Goal: Task Accomplishment & Management: Use online tool/utility

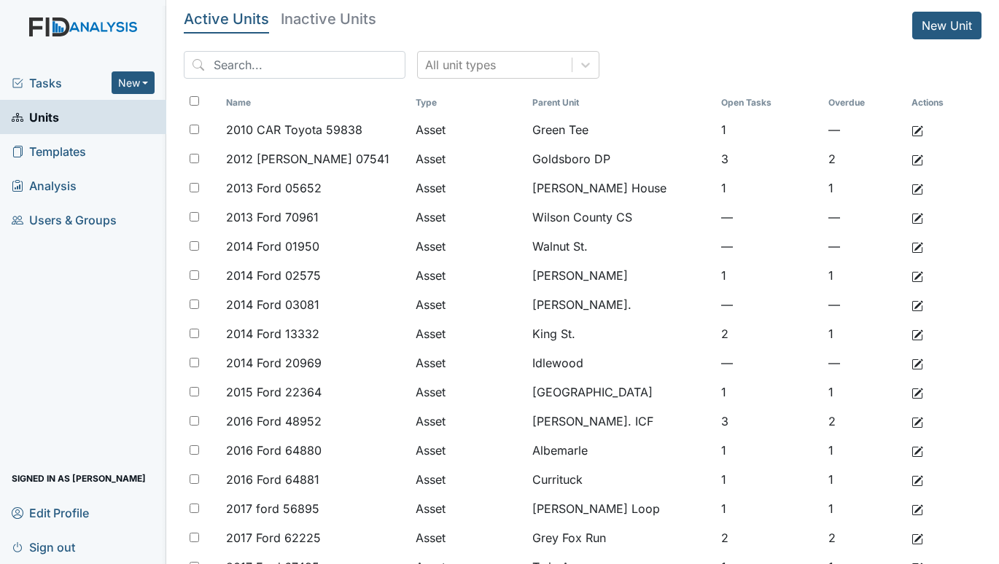
click at [40, 82] on span "Tasks" at bounding box center [62, 83] width 100 height 18
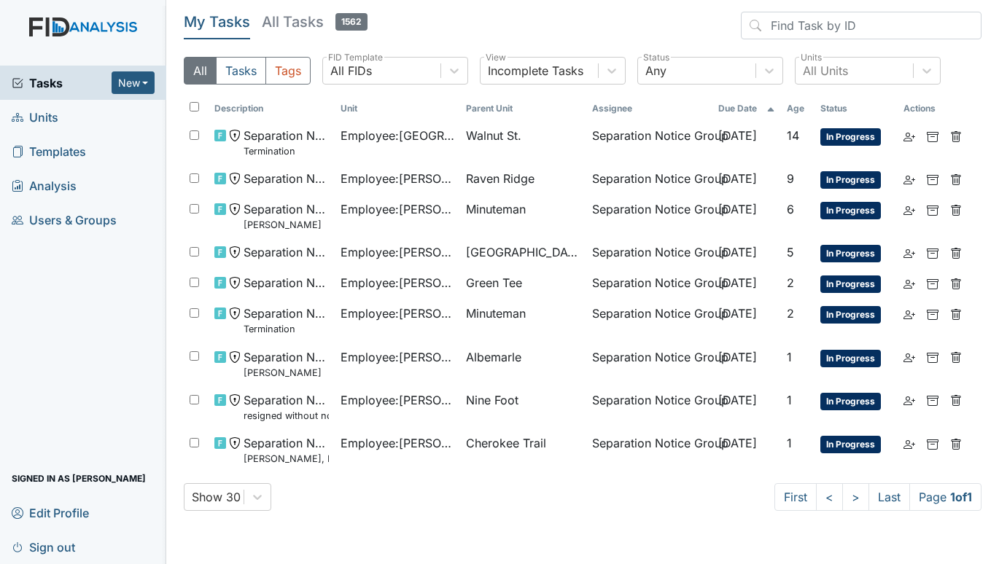
click at [36, 125] on span "Units" at bounding box center [35, 117] width 47 height 23
